Goal: Navigation & Orientation: Find specific page/section

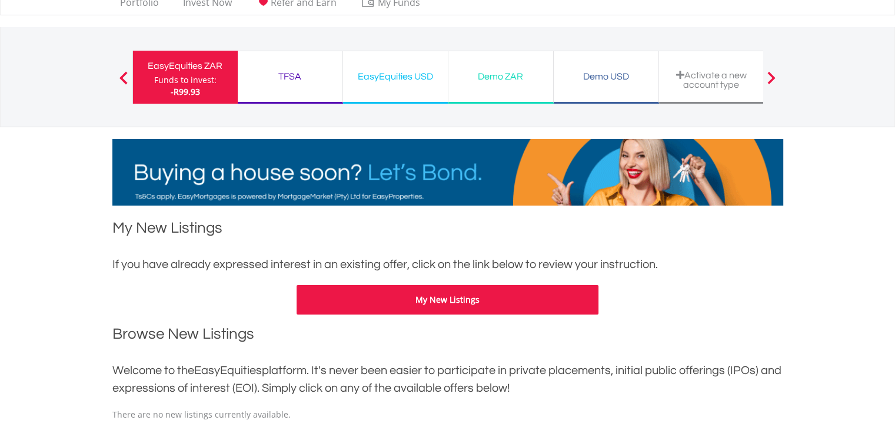
scroll to position [21, 0]
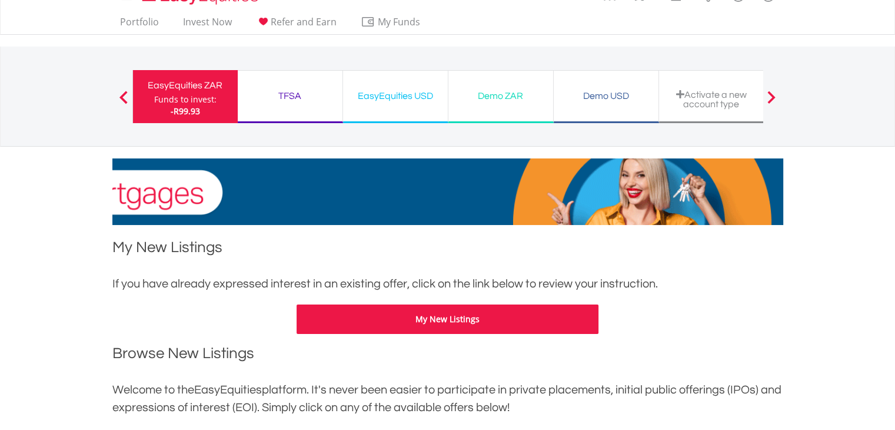
click at [185, 91] on div "EasyEquities ZAR" at bounding box center [185, 85] width 91 height 16
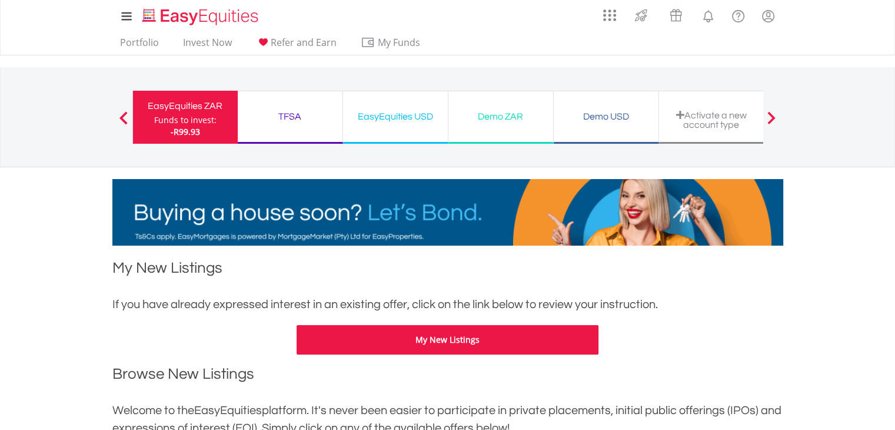
click at [191, 116] on div "Funds to invest:" at bounding box center [185, 120] width 62 height 12
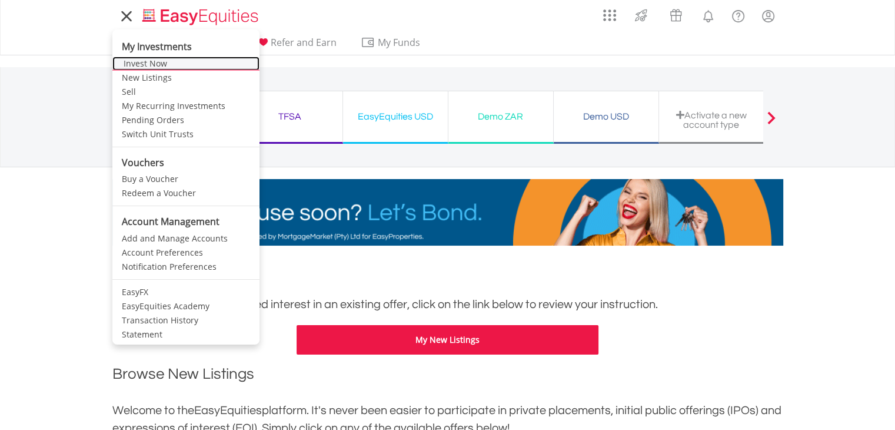
click at [148, 64] on link "Invest Now" at bounding box center [185, 63] width 147 height 14
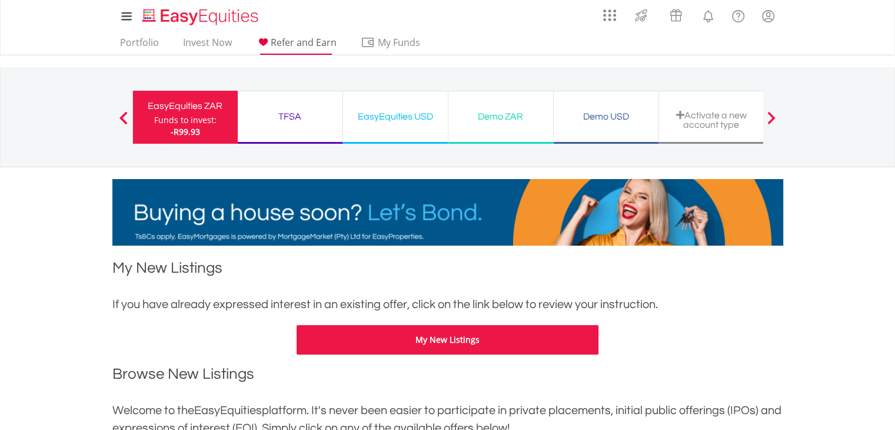
click at [311, 43] on span "Refer and Earn" at bounding box center [304, 42] width 66 height 13
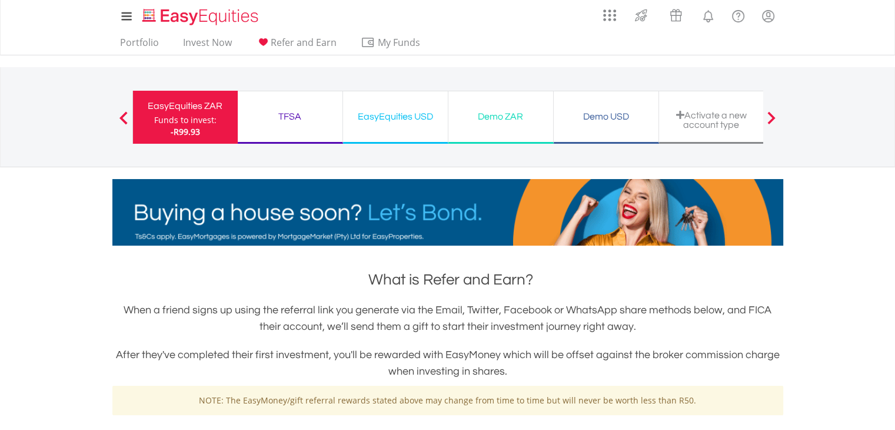
click at [773, 117] on span at bounding box center [771, 117] width 8 height 13
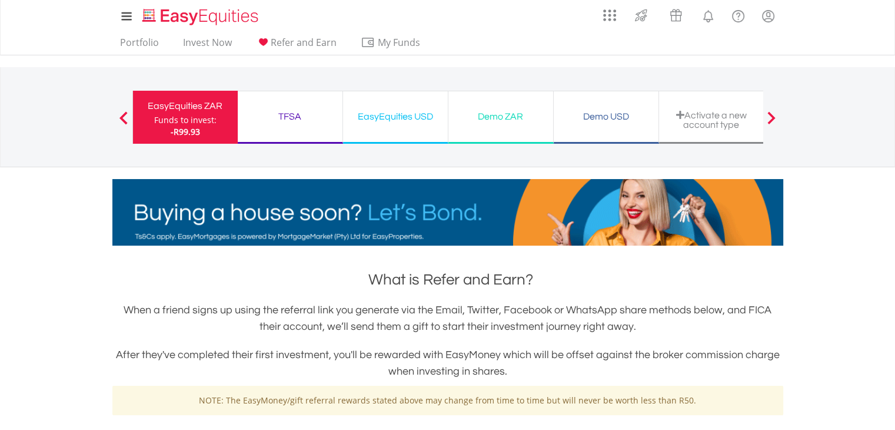
click at [121, 118] on span at bounding box center [123, 117] width 8 height 13
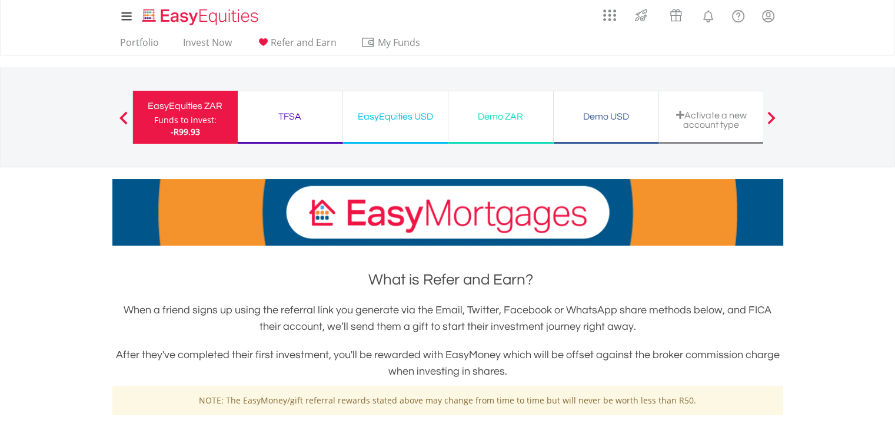
click at [394, 115] on div "EasyEquities USD" at bounding box center [395, 116] width 91 height 16
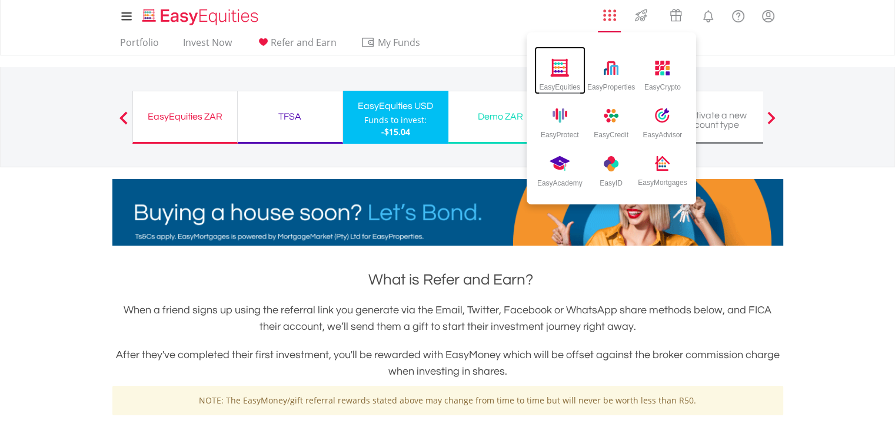
click at [557, 68] on img at bounding box center [559, 67] width 19 height 18
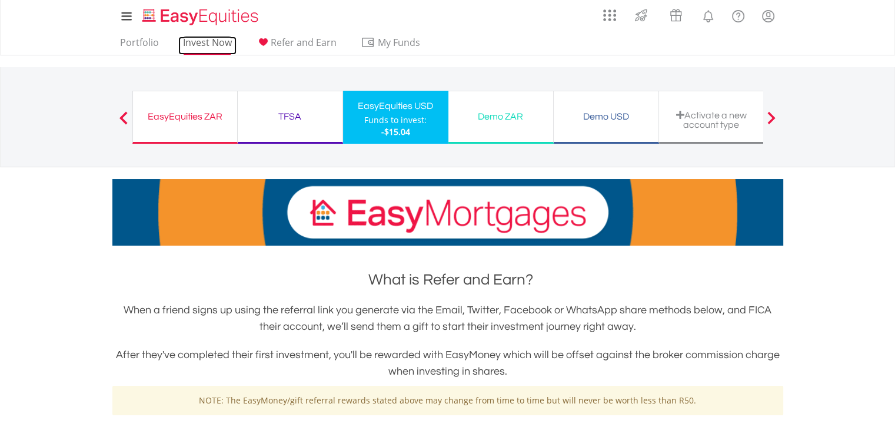
click at [199, 41] on link "Invest Now" at bounding box center [207, 45] width 58 height 18
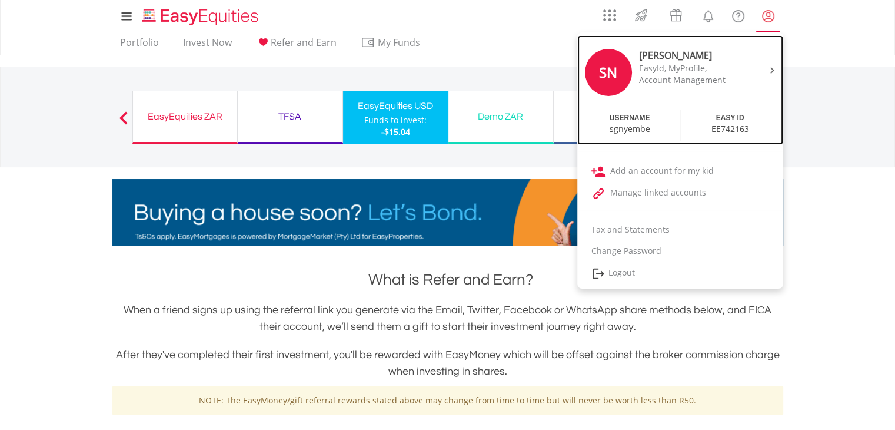
click at [723, 117] on div "EASY ID" at bounding box center [730, 118] width 28 height 10
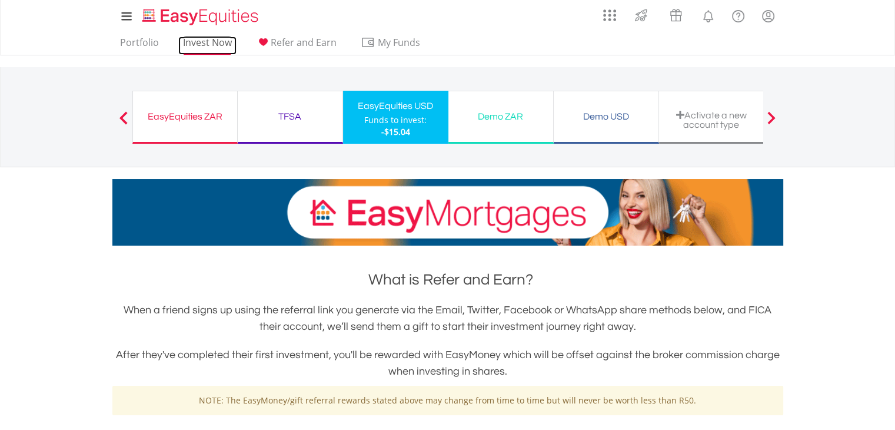
click at [211, 41] on link "Invest Now" at bounding box center [207, 45] width 58 height 18
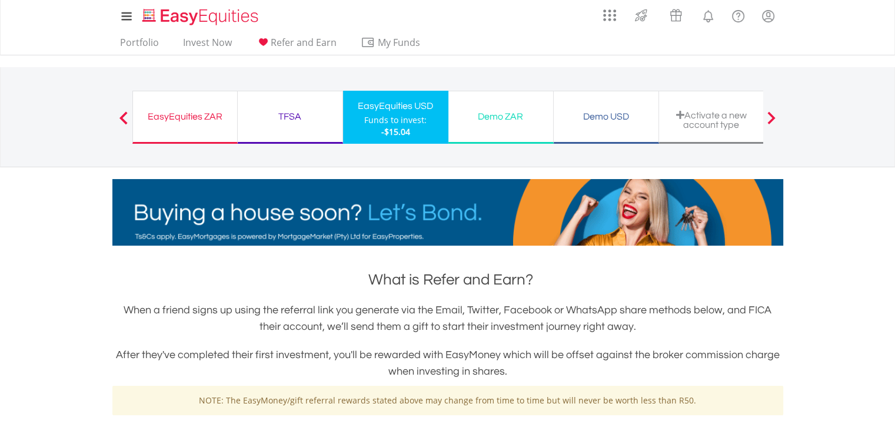
click at [506, 116] on div "Demo ZAR" at bounding box center [500, 116] width 91 height 16
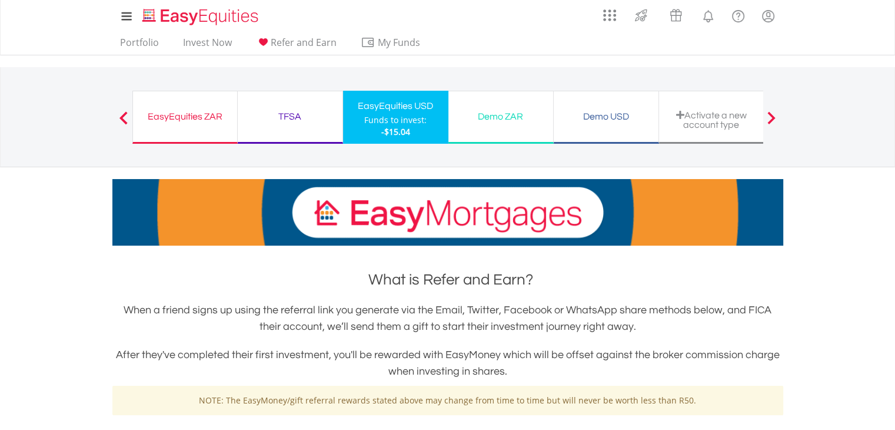
click at [501, 116] on div "Demo ZAR" at bounding box center [500, 116] width 91 height 16
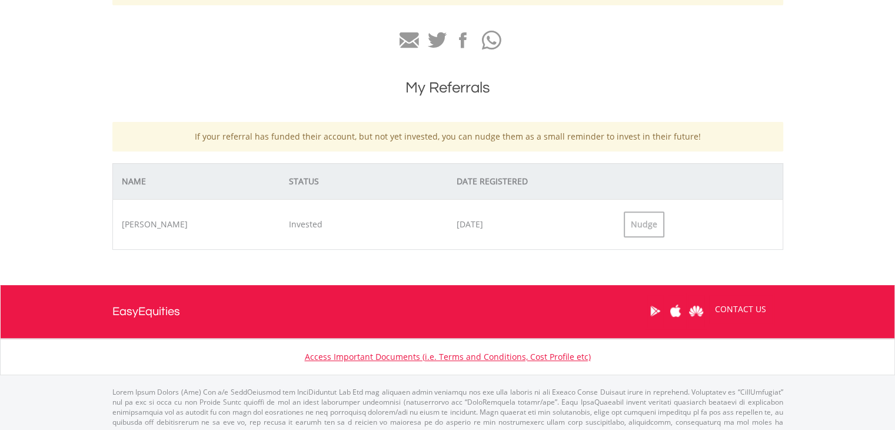
scroll to position [412, 0]
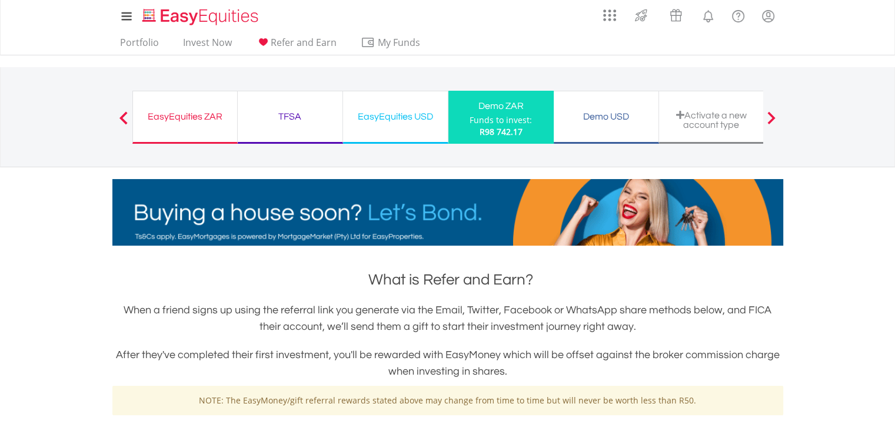
drag, startPoint x: 497, startPoint y: 118, endPoint x: 487, endPoint y: 122, distance: 10.8
click at [487, 122] on div "Funds to invest:" at bounding box center [501, 120] width 62 height 12
click at [141, 41] on link "Portfolio" at bounding box center [139, 45] width 48 height 18
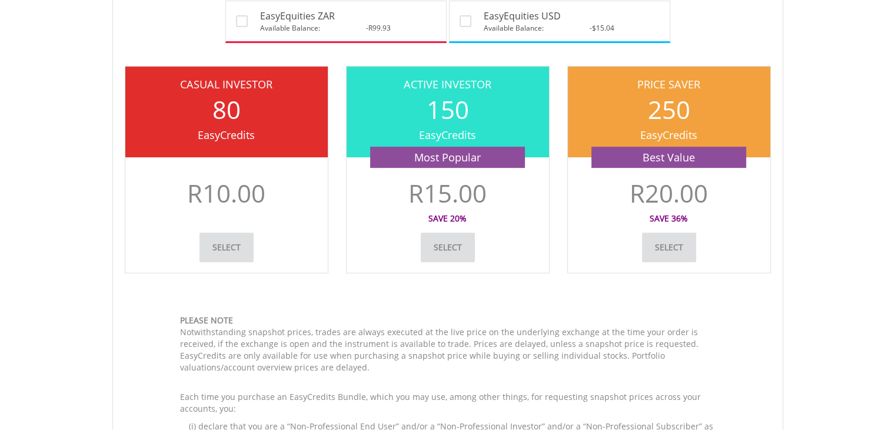
scroll to position [229, 0]
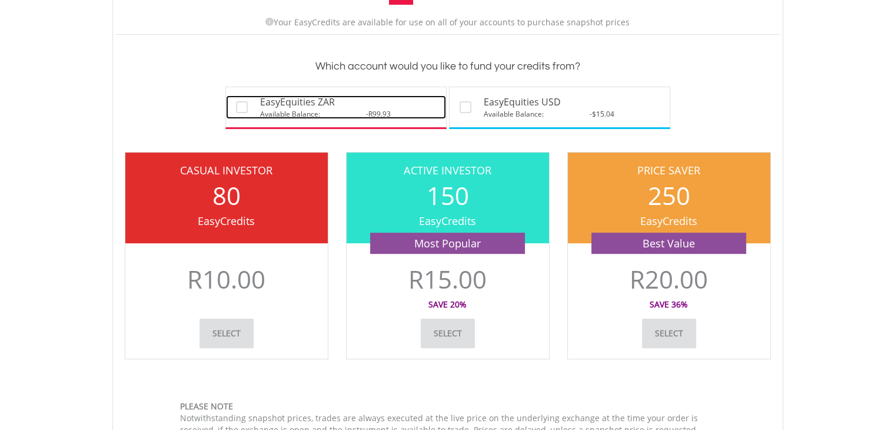
click at [297, 99] on span "EasyEquities ZAR" at bounding box center [297, 102] width 75 height 14
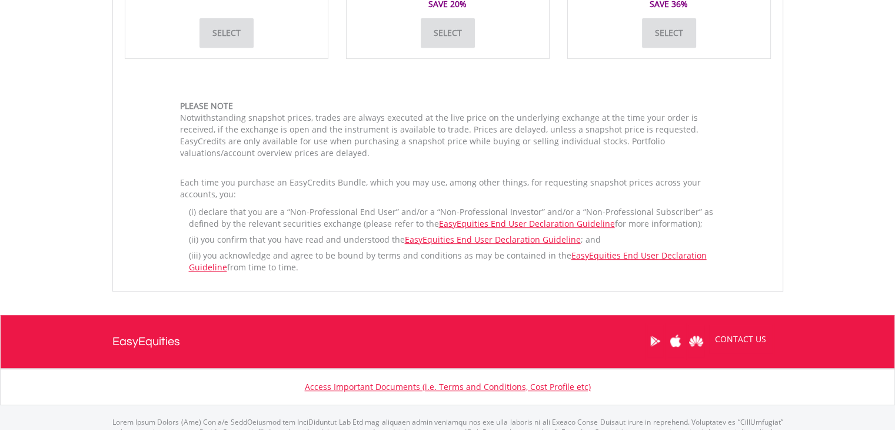
scroll to position [530, 0]
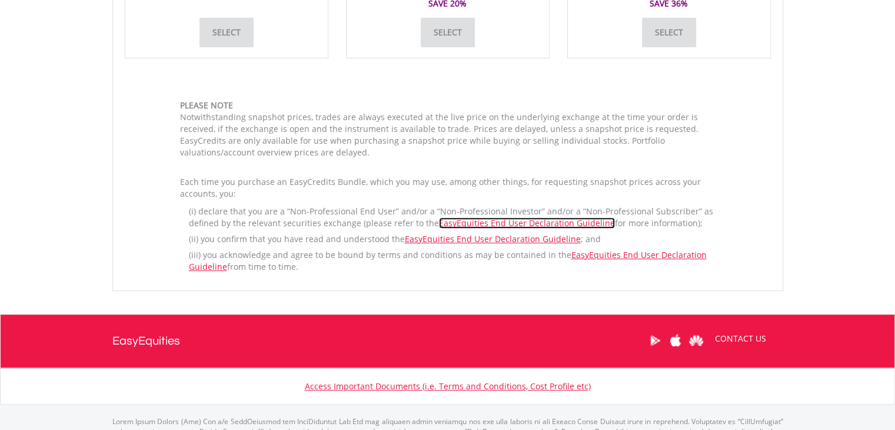
click at [497, 220] on link "EasyEquities End User Declaration Guideline" at bounding box center [527, 222] width 176 height 11
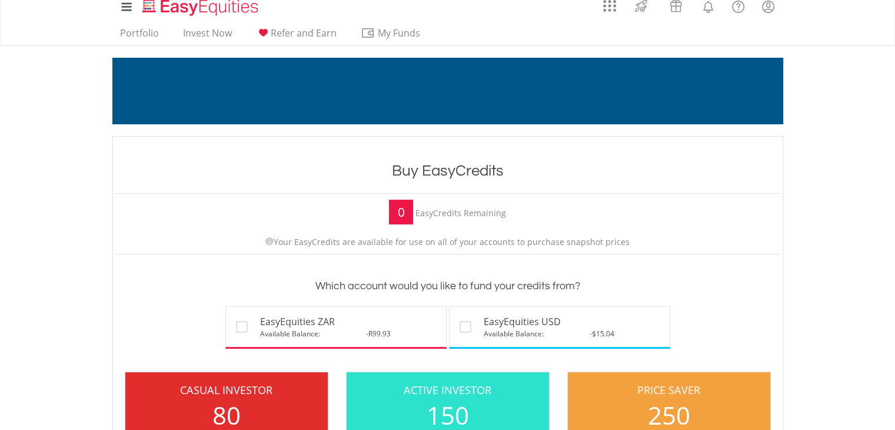
scroll to position [0, 0]
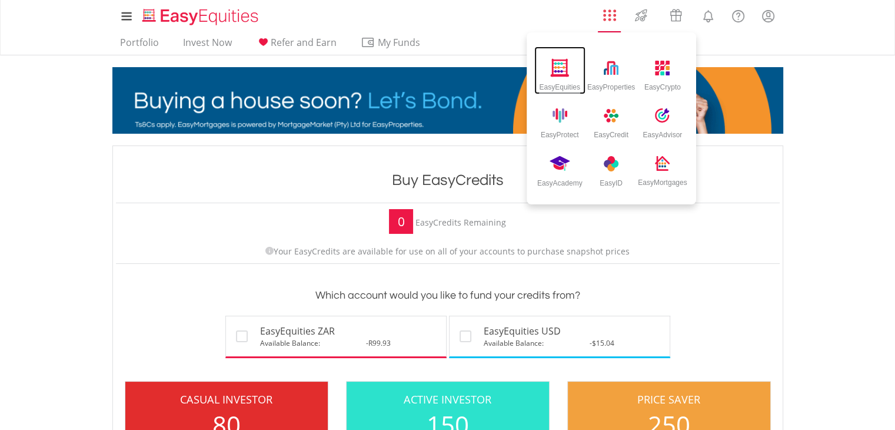
click at [553, 72] on img at bounding box center [559, 67] width 19 height 18
